Goal: Complete application form

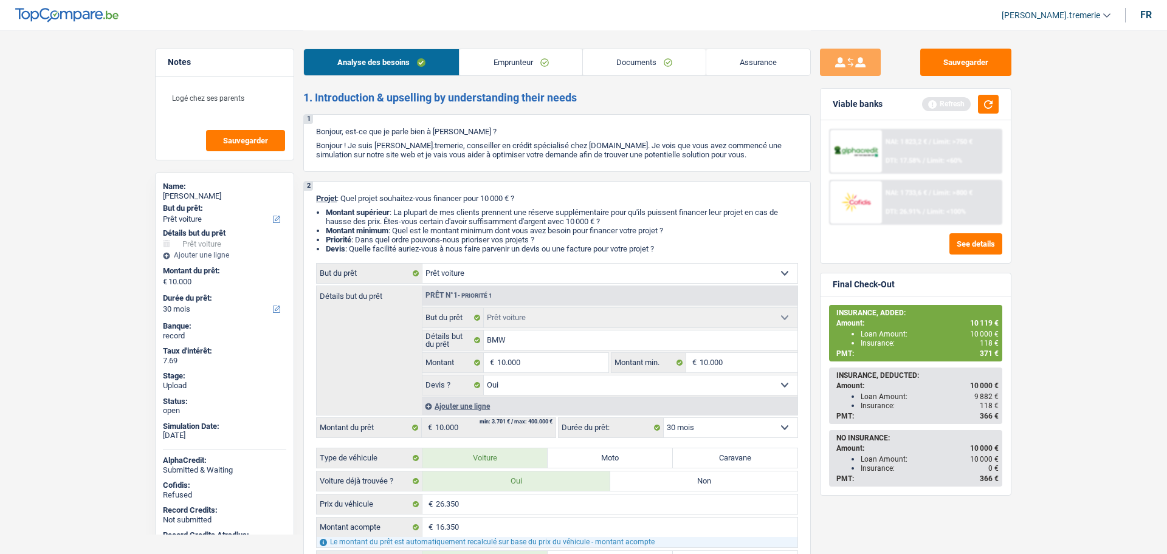
select select "car"
select select "30"
select select "car"
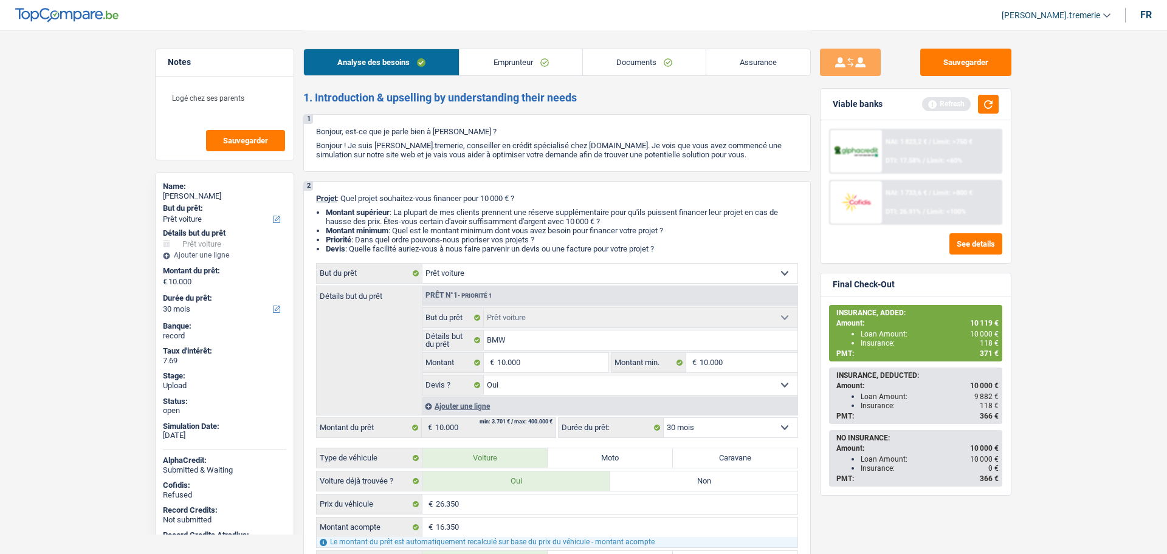
select select "yes"
select select "30"
select select "worker"
select select "netSalary"
select select "mealVouchers"
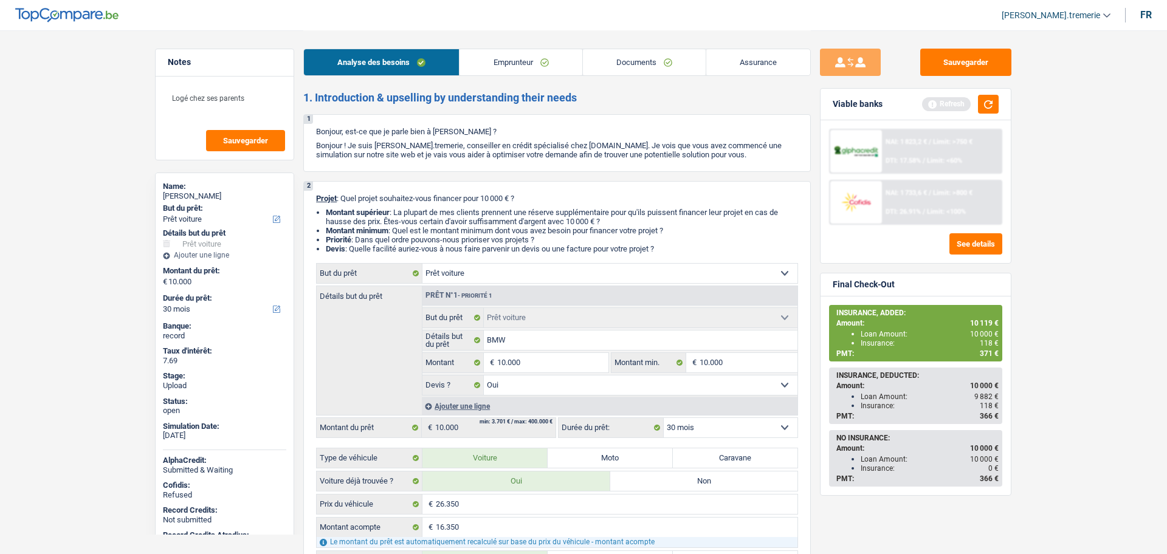
select select "liveWithParents"
select select "car"
select select "yes"
select select "30"
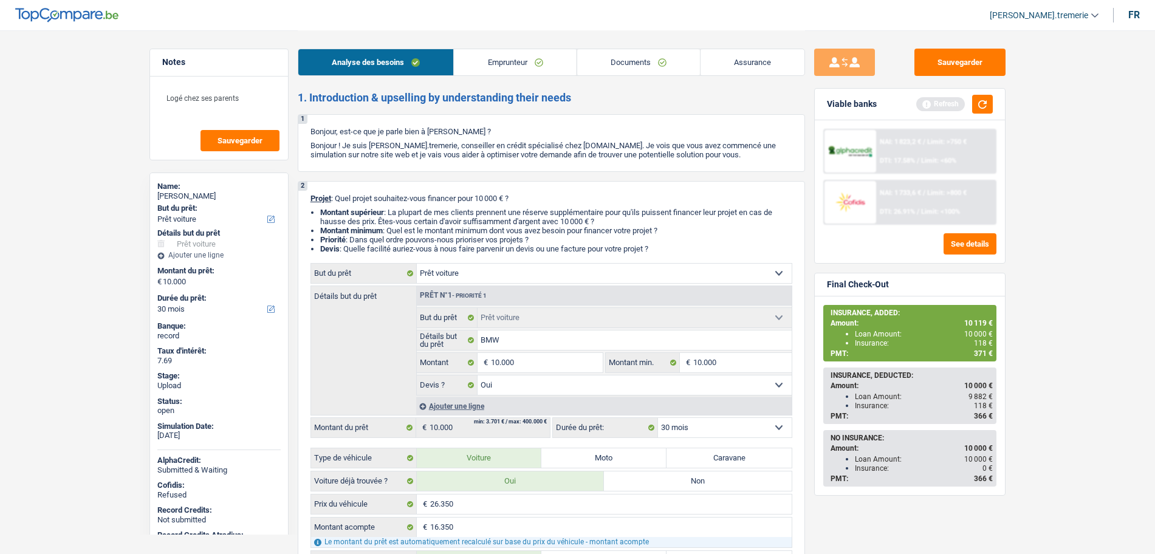
click at [602, 70] on link "Documents" at bounding box center [638, 62] width 123 height 26
select select "car"
select select "30"
select select "car"
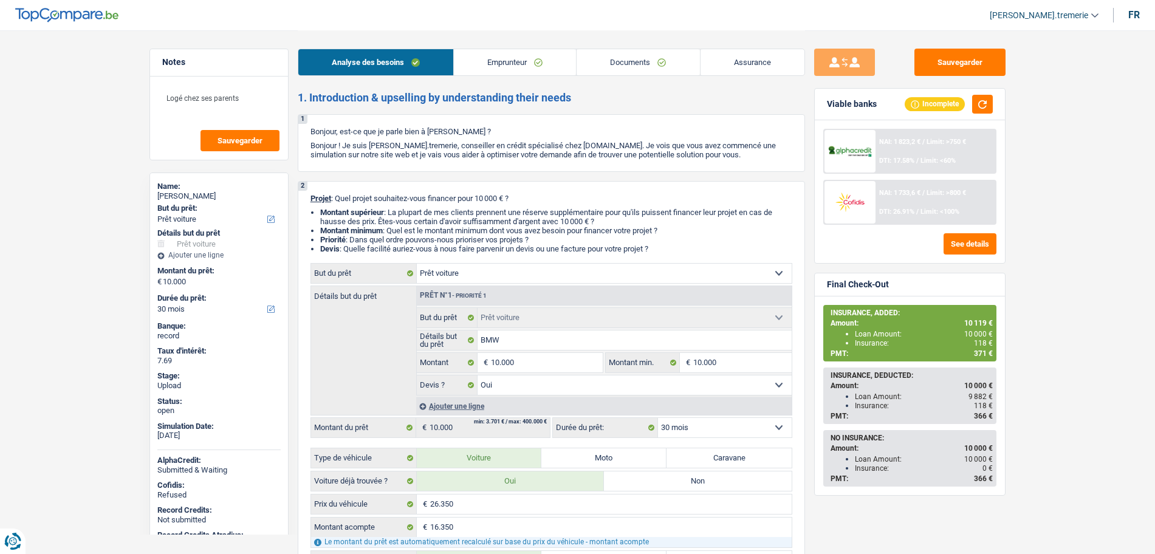
select select "car"
select select "yes"
select select "30"
select select "worker"
select select "netSalary"
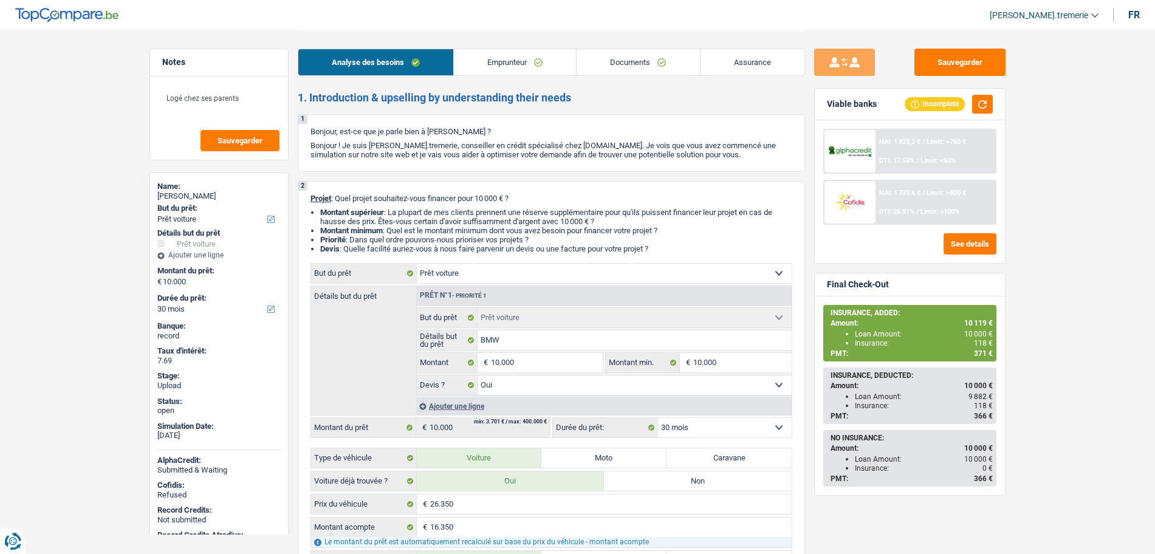
select select "mealVouchers"
select select "liveWithParents"
select select "car"
select select "yes"
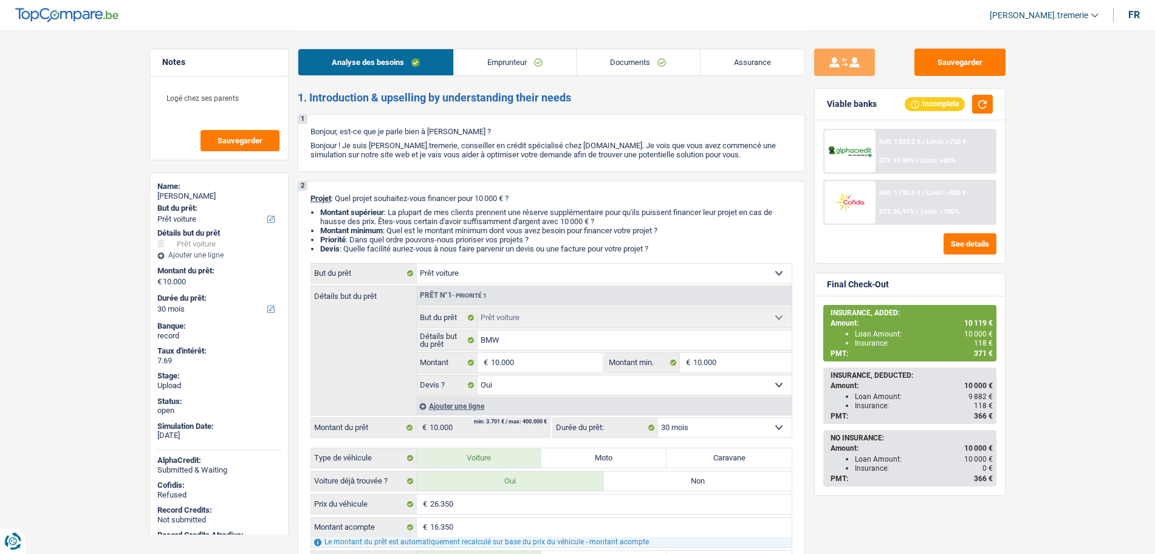
select select "30"
click at [462, 404] on div "Ajouter une ligne" at bounding box center [604, 406] width 376 height 18
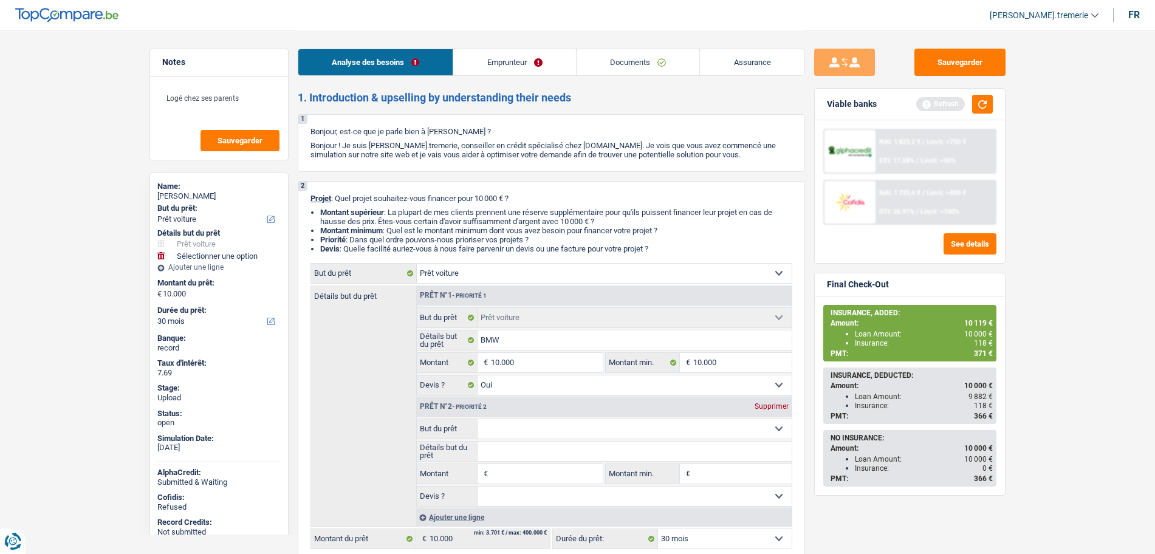
click at [509, 428] on select "Confort maison: meubles, textile, peinture, électroménager, outillage non-profe…" at bounding box center [635, 428] width 314 height 19
select select "insurance"
click at [478, 419] on select "Confort maison: meubles, textile, peinture, électroménager, outillage non-profe…" at bounding box center [635, 428] width 314 height 19
select select "insurance"
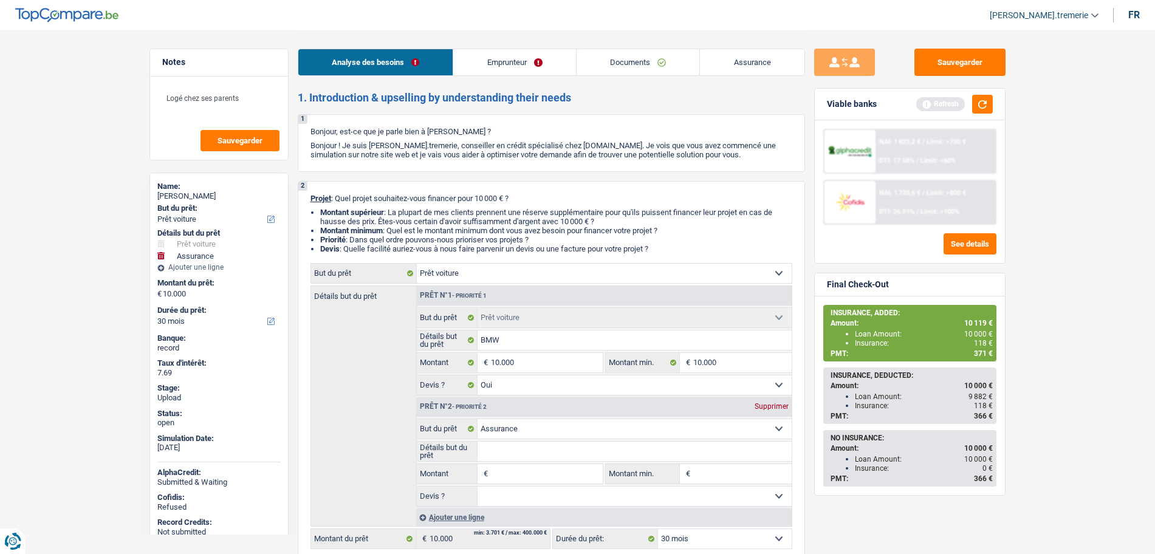
click at [498, 476] on input "Montant" at bounding box center [546, 473] width 111 height 19
type input "1"
type input "12"
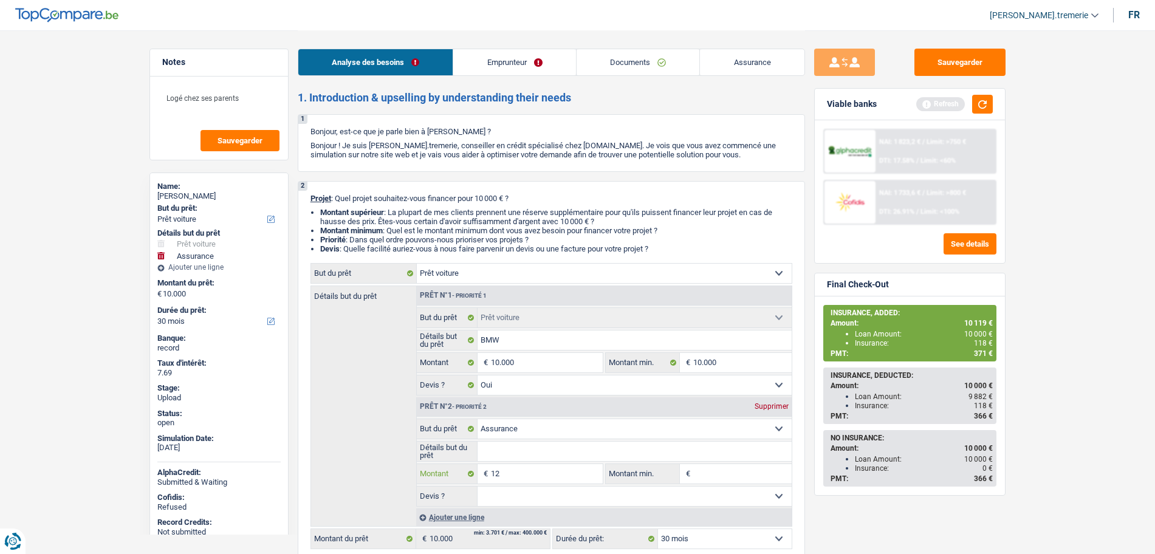
type input "128"
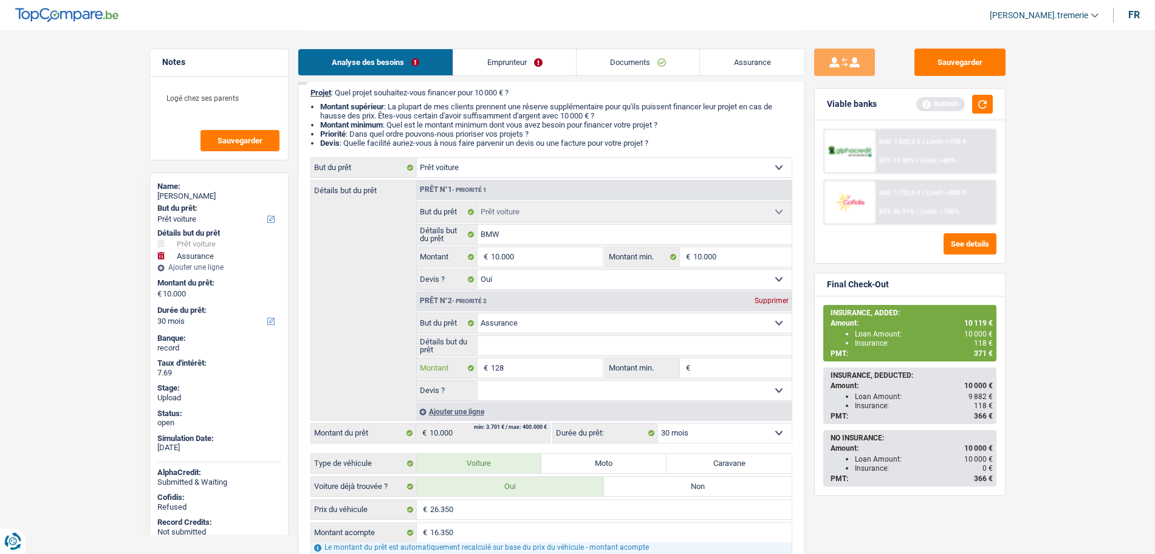
scroll to position [117, 0]
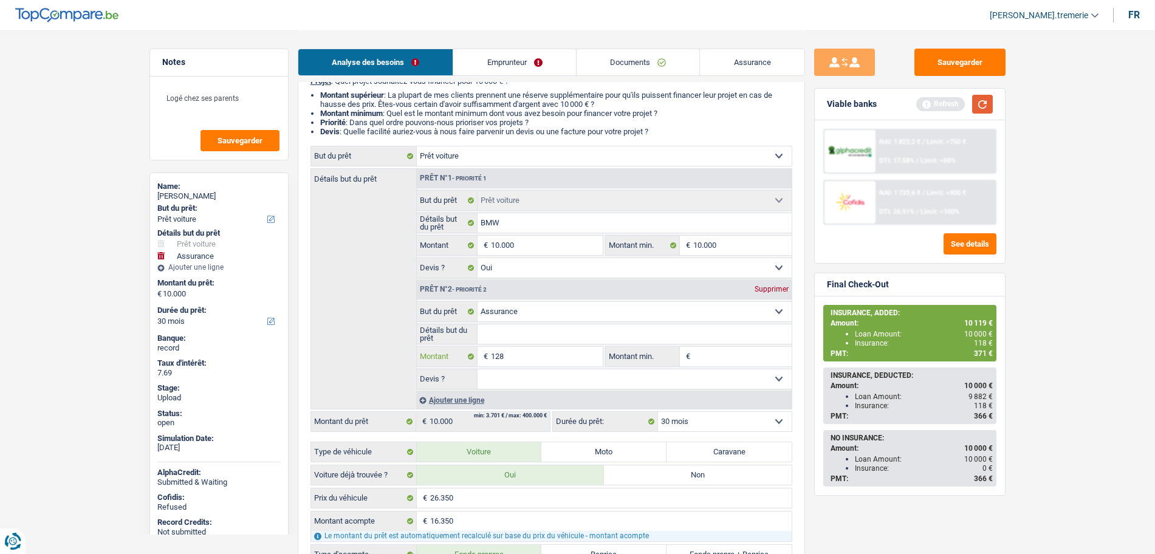
type input "128"
type input "10.128"
click at [983, 103] on button "button" at bounding box center [982, 104] width 21 height 19
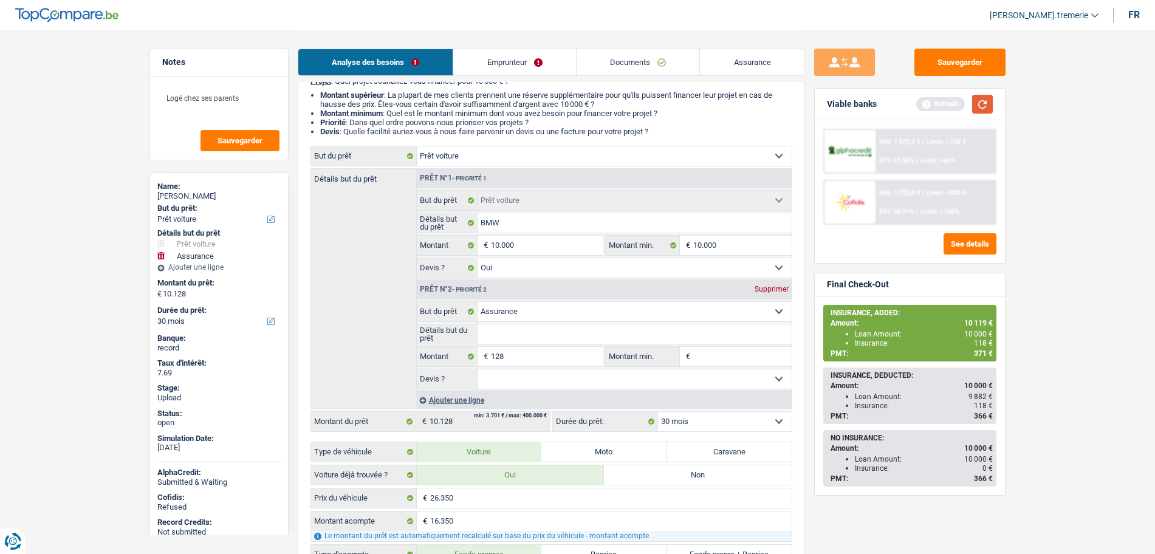
select select "60"
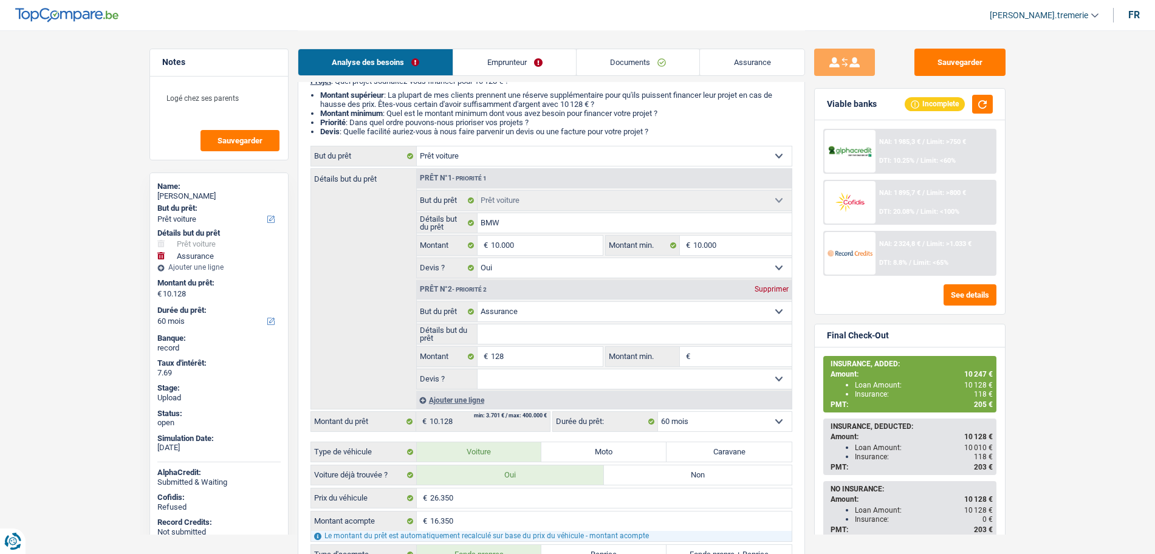
click at [901, 269] on div "NAI: 2 324,8 € / Limit: >1.033 € DTI: 8.8% / Limit: <65%" at bounding box center [936, 253] width 120 height 43
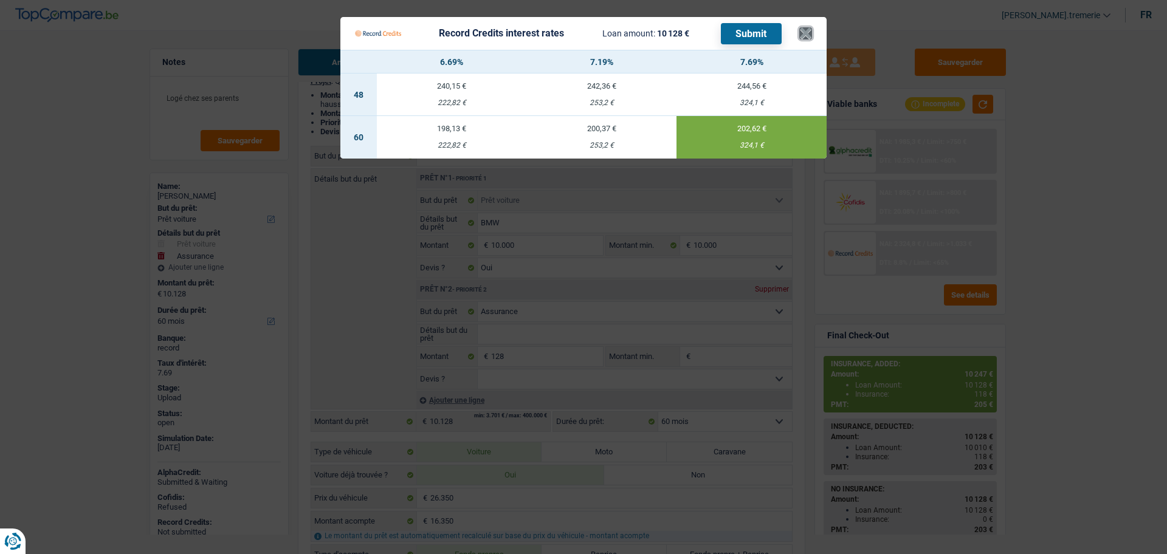
click at [805, 35] on button "×" at bounding box center [805, 33] width 13 height 12
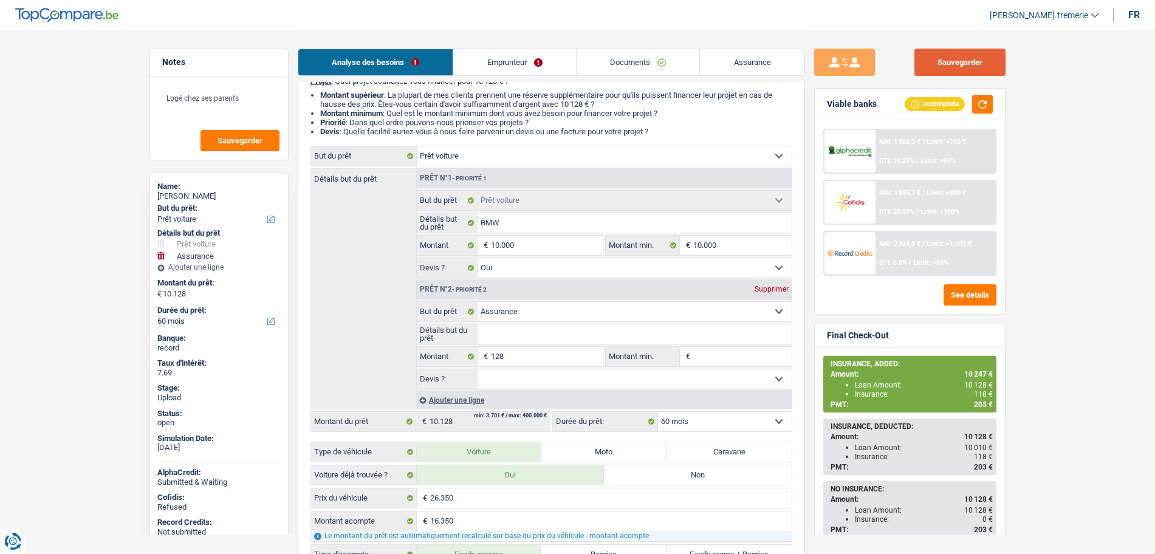
click at [969, 64] on button "Sauvegarder" at bounding box center [960, 62] width 91 height 27
